Goal: Task Accomplishment & Management: Manage account settings

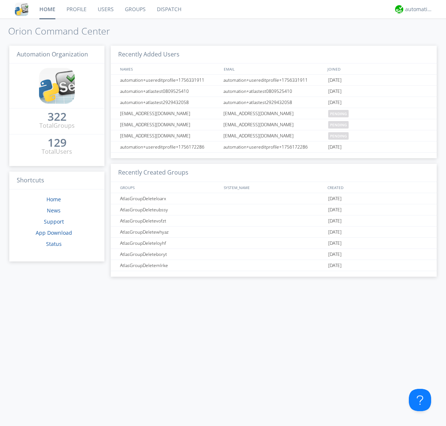
click at [134, 9] on link "Groups" at bounding box center [135, 9] width 32 height 19
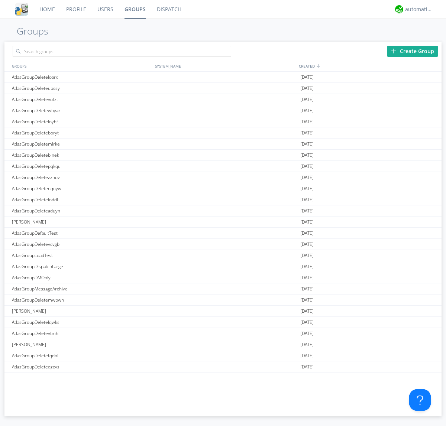
click at [412, 51] on div "Create Group" at bounding box center [412, 51] width 51 height 11
click at [134, 9] on link "Groups" at bounding box center [135, 9] width 32 height 19
type input "AtlasGroupDeletecvtnn"
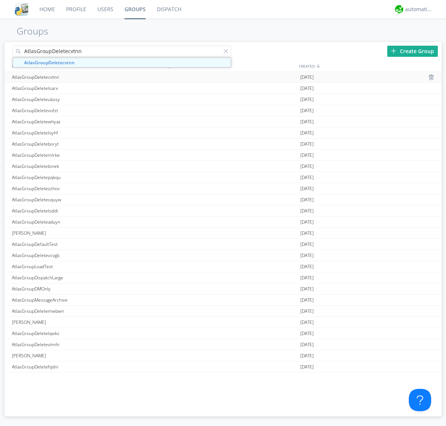
type input "AtlasGroupDeletecvtnn"
click at [81, 77] on div "AtlasGroupDeletecvtnn" at bounding box center [81, 77] width 143 height 11
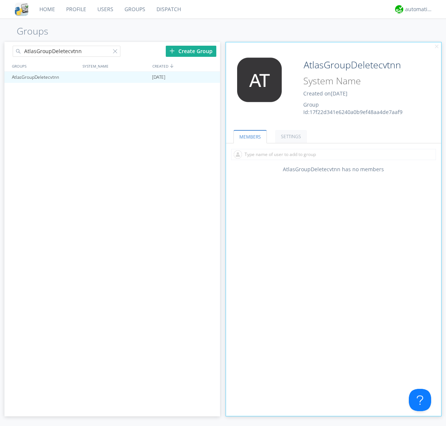
click at [333, 154] on input "text" at bounding box center [333, 154] width 205 height 11
type input "automation+atlas0005"
click at [332, 154] on input "text" at bounding box center [333, 154] width 205 height 11
type input "automation+atlas0004"
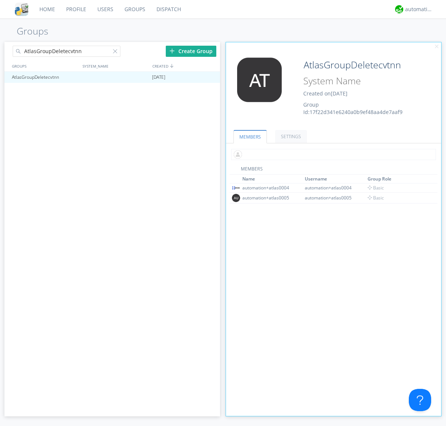
click at [332, 154] on input "text" at bounding box center [333, 154] width 205 height 11
click at [373, 198] on span "Basic" at bounding box center [375, 198] width 17 height 6
click at [332, 154] on input "text" at bounding box center [333, 154] width 205 height 11
click at [373, 188] on span "Basic" at bounding box center [375, 188] width 17 height 6
click at [210, 77] on div at bounding box center [210, 77] width 7 height 6
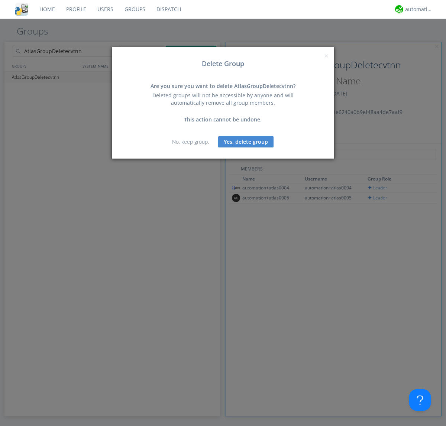
click at [246, 142] on button "Yes, delete group" at bounding box center [245, 141] width 55 height 11
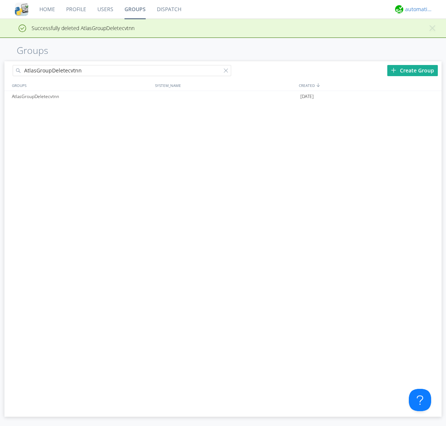
click at [417, 9] on div "automation+atlas" at bounding box center [419, 9] width 28 height 7
